Goal: Ask a question

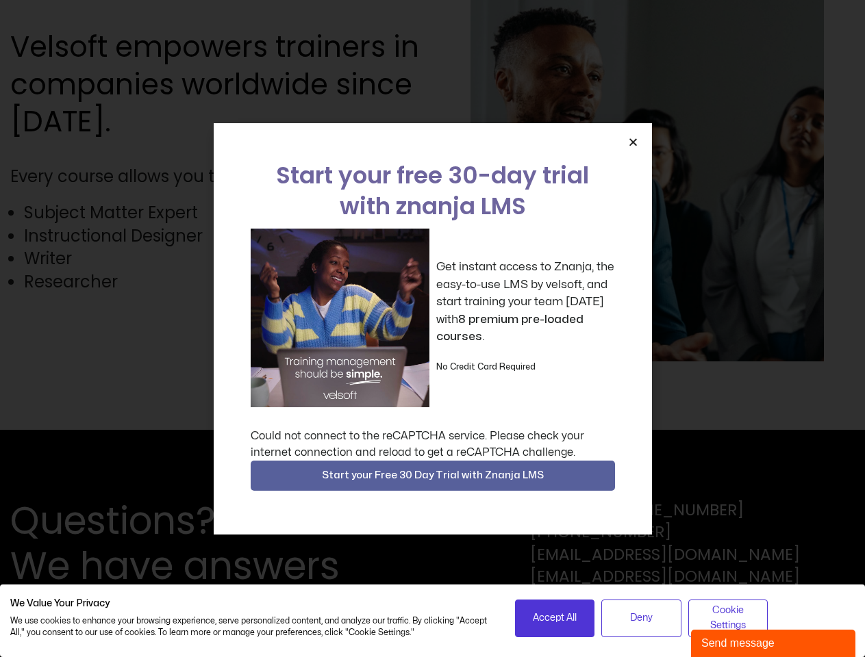
click at [432, 329] on div "Get instant access to Znanja, the easy-to-use LMS by velsoft, and start trainin…" at bounding box center [433, 318] width 364 height 179
click at [632, 142] on icon "Close" at bounding box center [633, 142] width 10 height 10
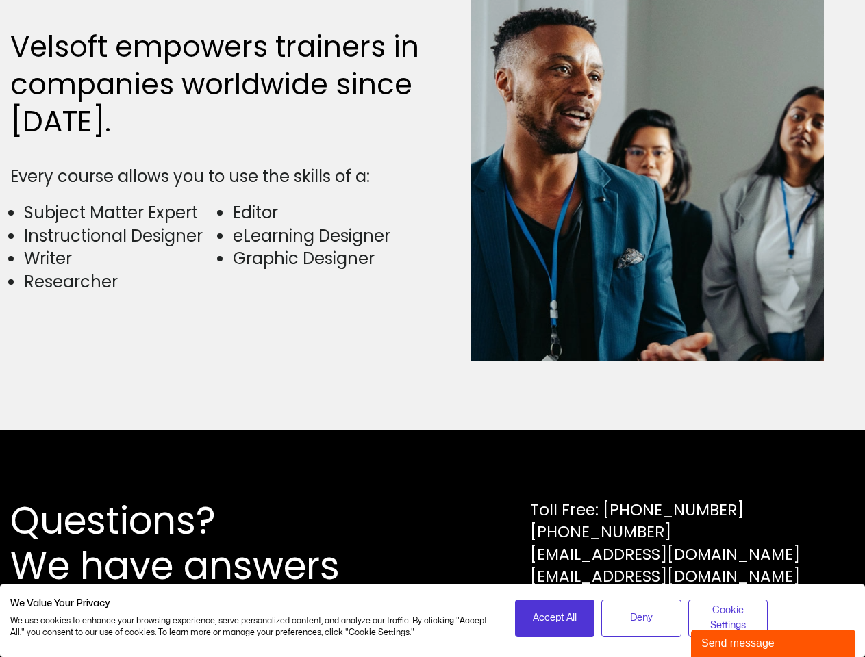
click at [433, 476] on div "Questions? We have answers Toll Free: [PHONE_NUMBER] [PHONE_NUMBER] [EMAIL_ADDR…" at bounding box center [432, 543] width 865 height 227
click at [554, 618] on span "Accept All" at bounding box center [555, 618] width 44 height 15
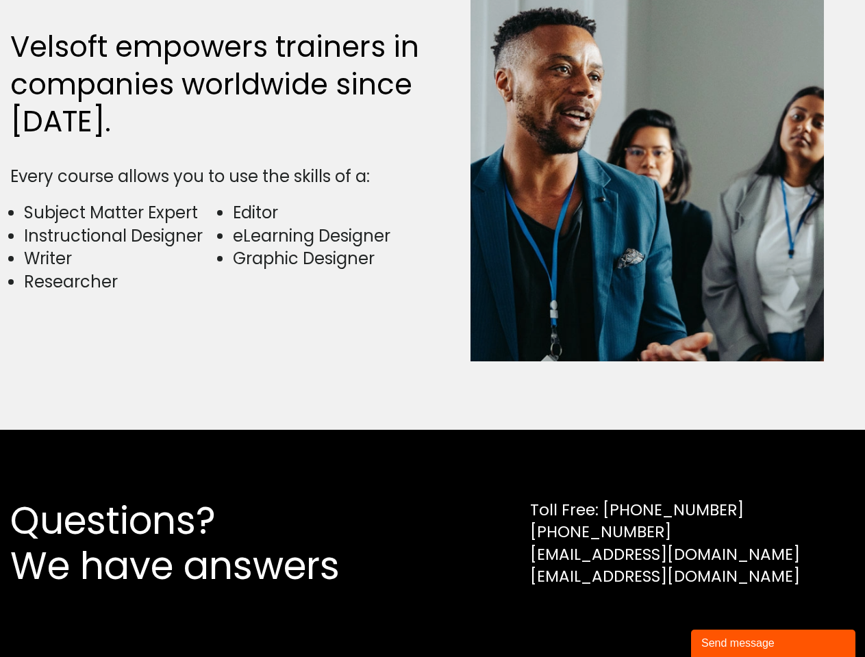
click at [641, 618] on div "Questions? We have answers Toll Free: [PHONE_NUMBER] [PHONE_NUMBER] [EMAIL_ADDR…" at bounding box center [432, 543] width 865 height 227
click at [728, 618] on div "Questions? We have answers Toll Free: [PHONE_NUMBER] [PHONE_NUMBER] [EMAIL_ADDR…" at bounding box center [432, 543] width 865 height 227
click at [773, 643] on div "Send message" at bounding box center [773, 643] width 144 height 16
